Goal: Information Seeking & Learning: Learn about a topic

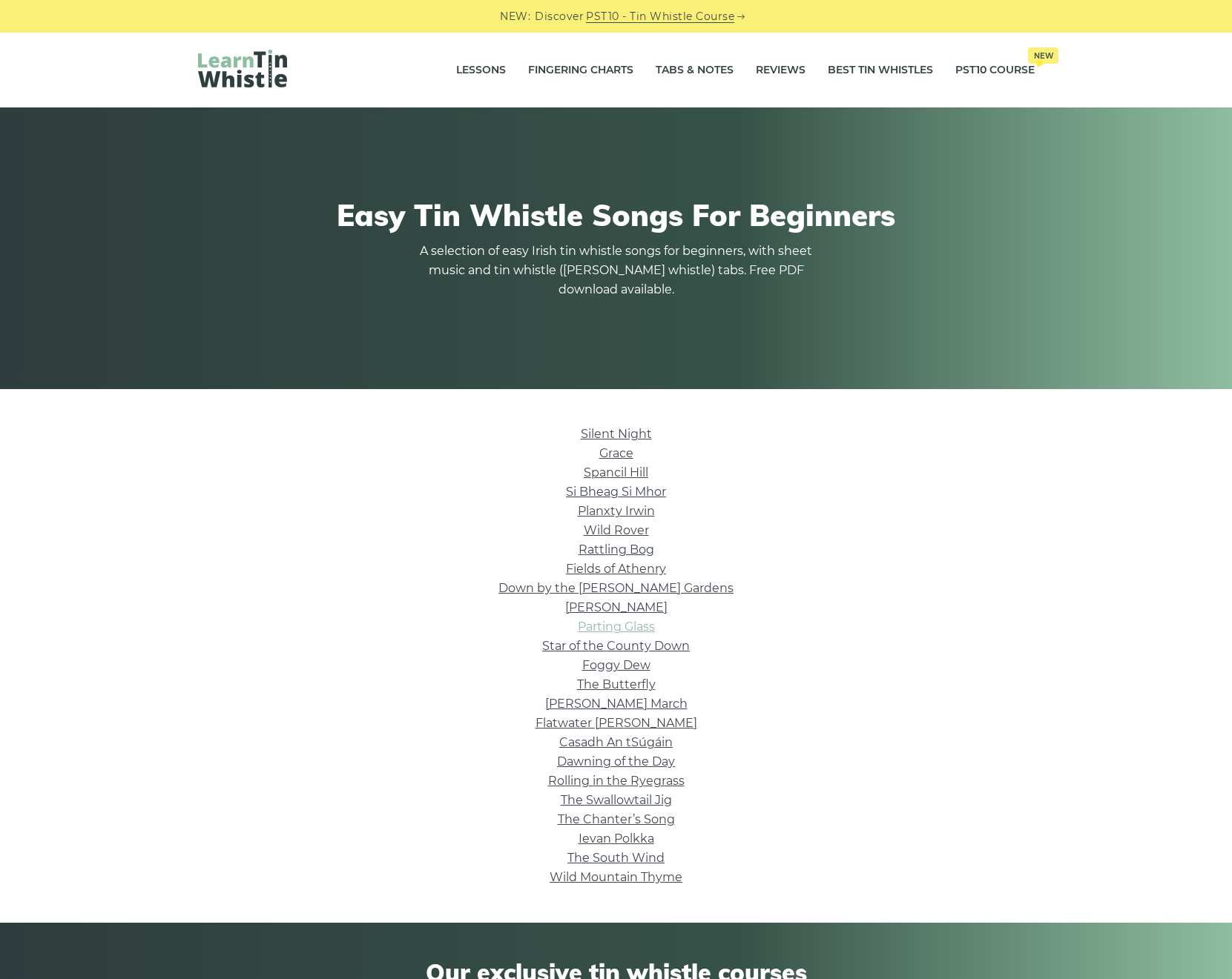
click at [624, 626] on link "Parting Glass" at bounding box center [616, 626] width 77 height 14
click at [623, 551] on link "Rattling Bog" at bounding box center [616, 549] width 76 height 14
click at [639, 647] on link "Star of the County Down" at bounding box center [615, 646] width 147 height 14
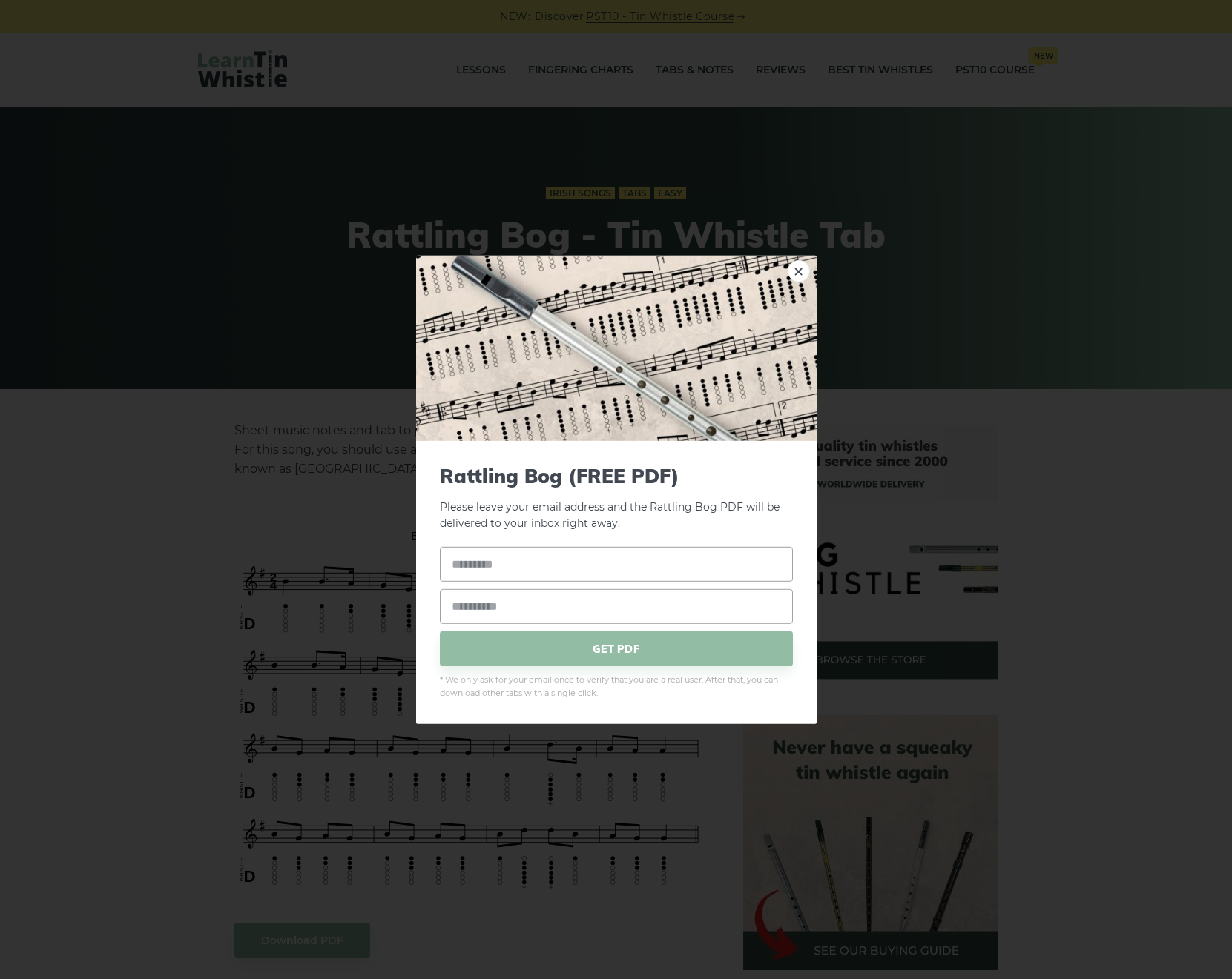
drag, startPoint x: 751, startPoint y: 326, endPoint x: 810, endPoint y: 311, distance: 60.9
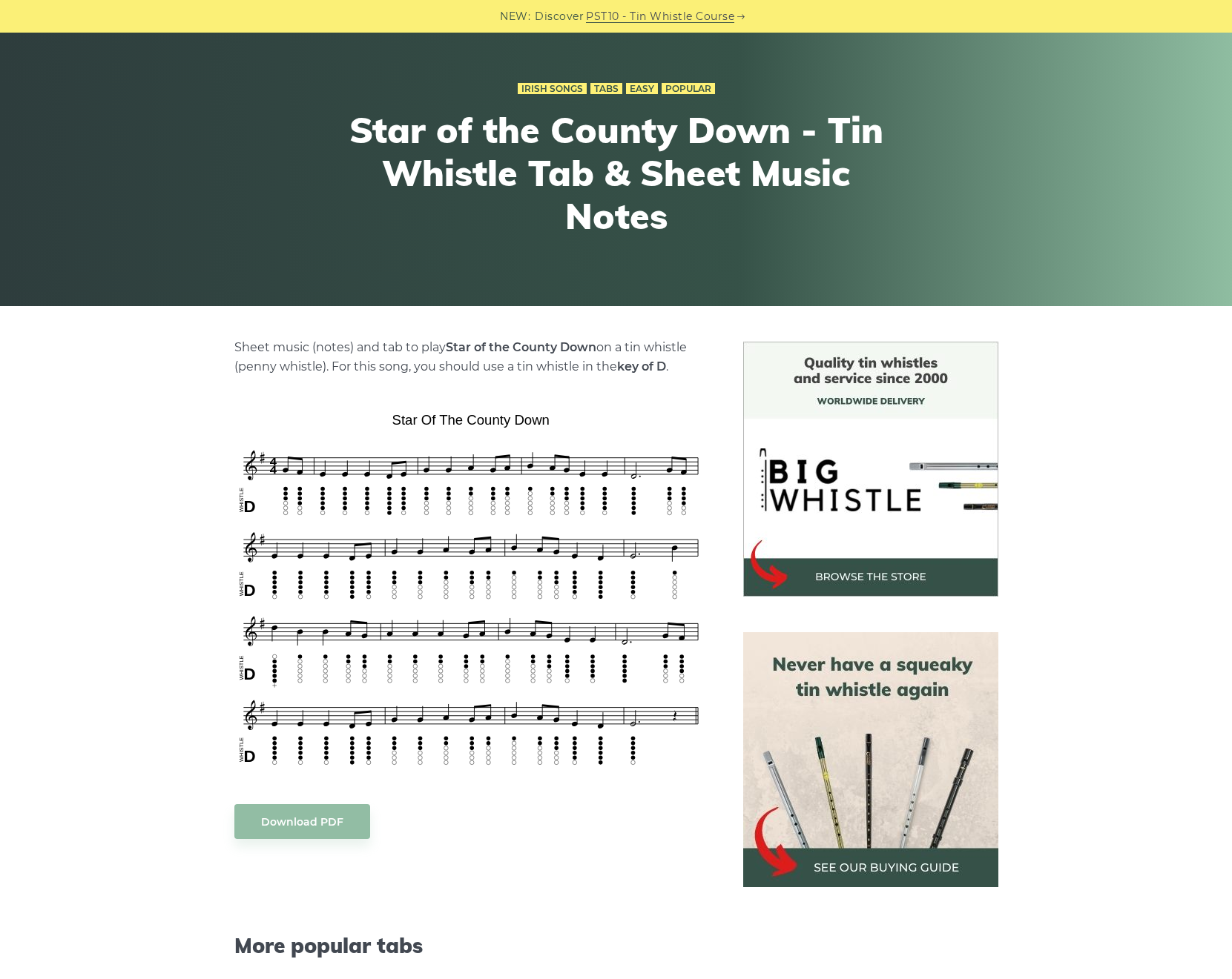
scroll to position [74, 0]
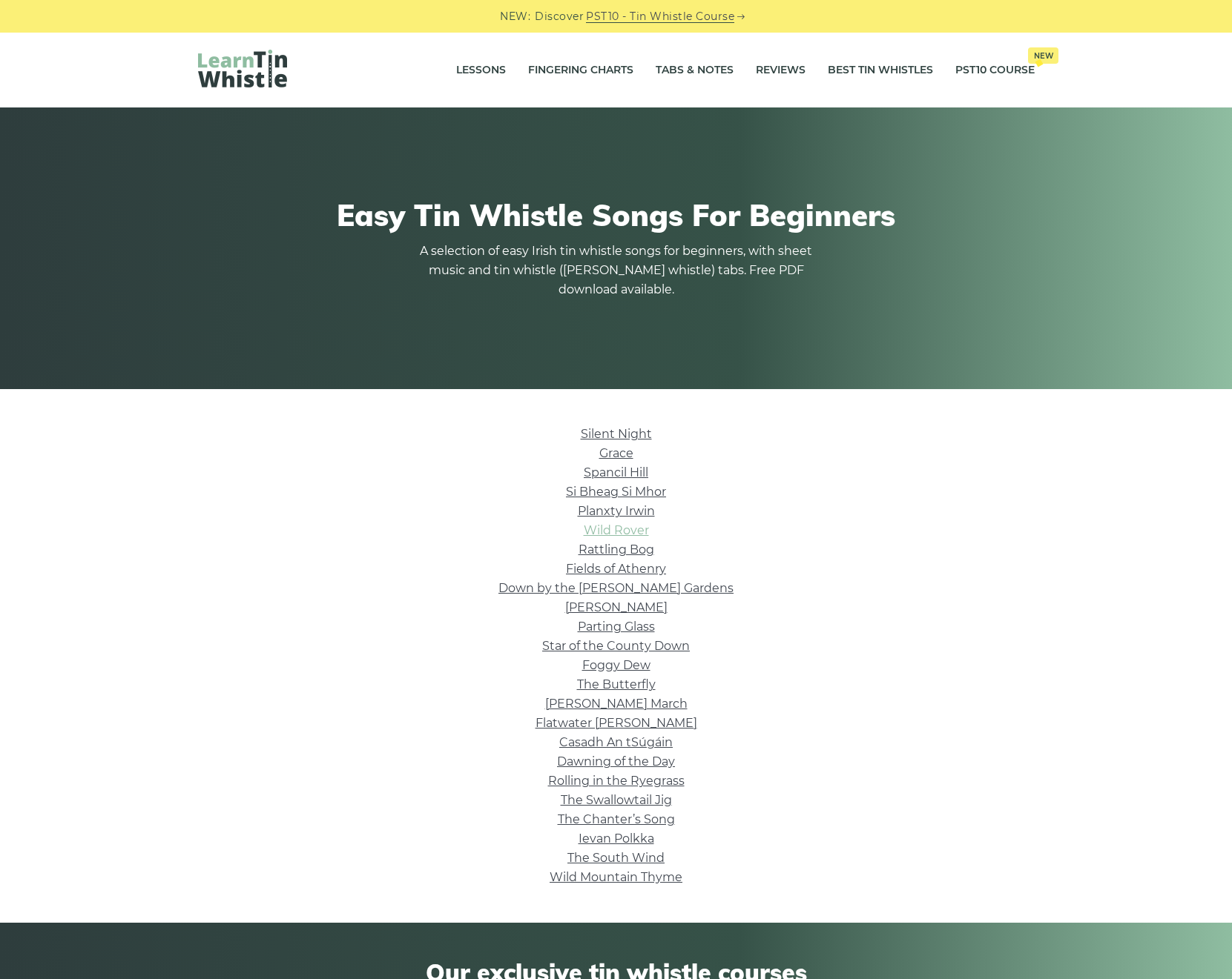
click at [629, 526] on link "Wild Rover" at bounding box center [616, 530] width 65 height 14
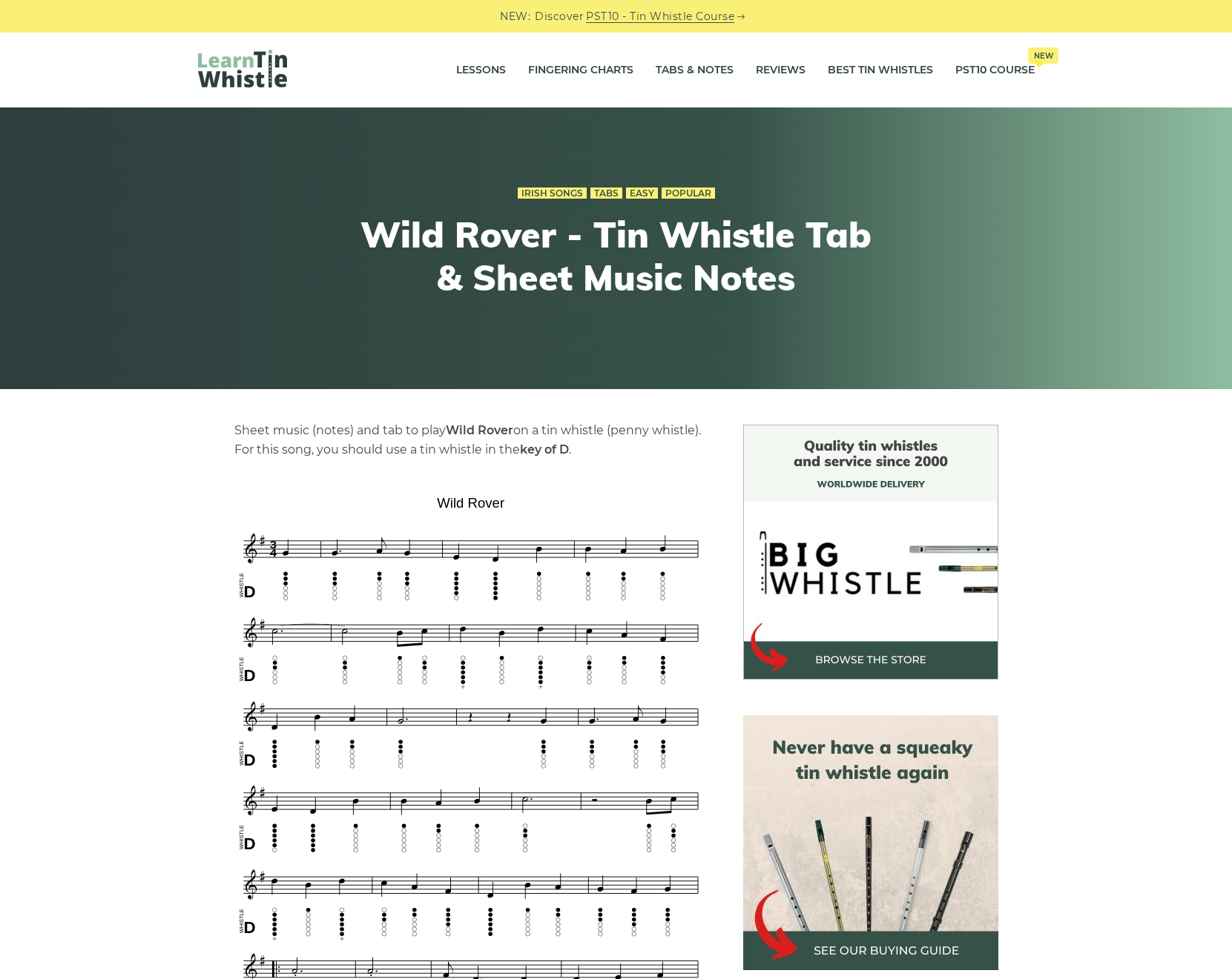
drag, startPoint x: 1166, startPoint y: 493, endPoint x: 1170, endPoint y: 474, distance: 19.4
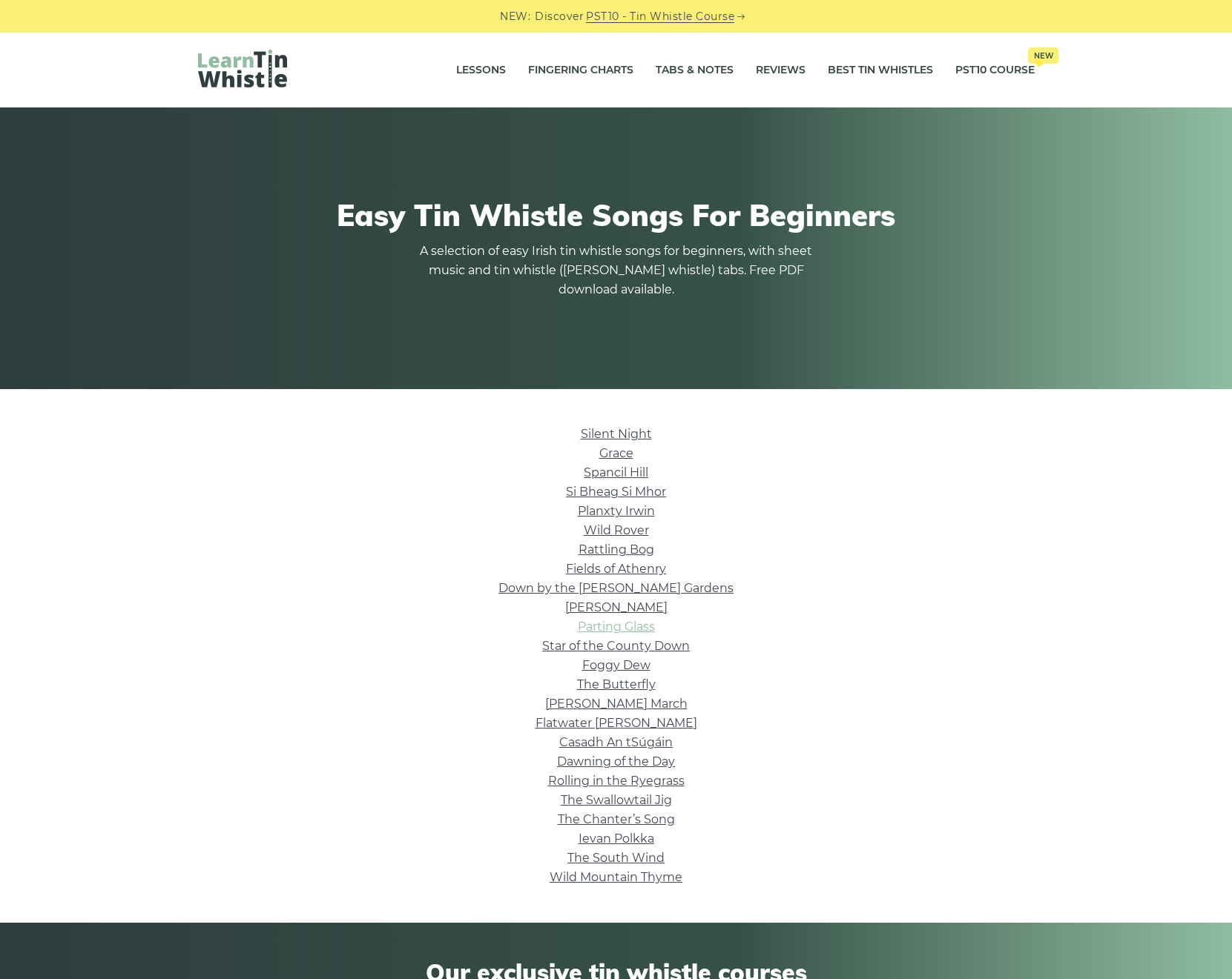
click at [640, 629] on link "Parting Glass" at bounding box center [616, 626] width 77 height 14
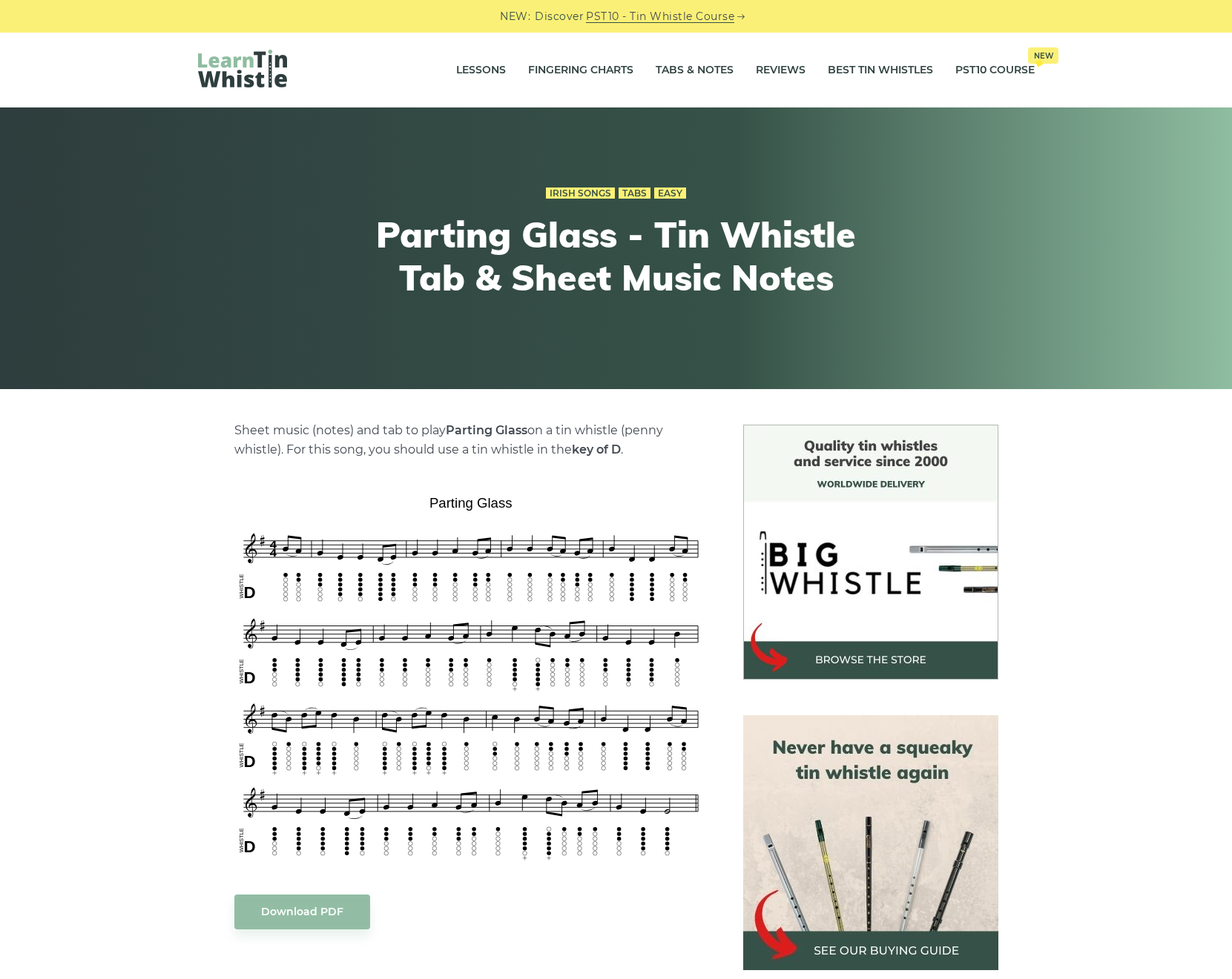
click at [1222, 859] on div "Sheet music (notes) and tab to play Parting Glass on a tin whistle ([PERSON_NAM…" at bounding box center [616, 923] width 1232 height 996
